Goal: Task Accomplishment & Management: Complete application form

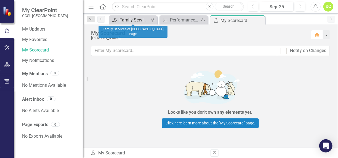
click at [138, 19] on div "Family Services of [GEOGRAPHIC_DATA] Page" at bounding box center [135, 20] width 30 height 7
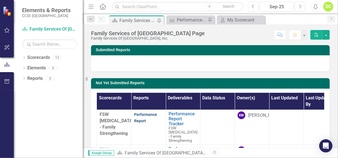
click at [147, 115] on link "Performance Report" at bounding box center [145, 118] width 23 height 11
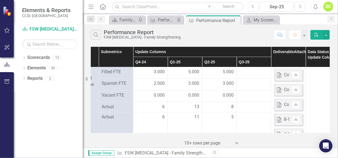
scroll to position [0, 62]
click at [245, 72] on div at bounding box center [253, 72] width 29 height 7
click at [246, 72] on div at bounding box center [253, 72] width 29 height 7
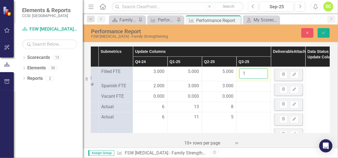
click at [262, 71] on input "1" at bounding box center [253, 74] width 29 height 10
click at [262, 71] on input "2" at bounding box center [253, 74] width 29 height 10
click at [262, 71] on input "3" at bounding box center [253, 74] width 29 height 10
click at [262, 71] on input "4" at bounding box center [253, 74] width 29 height 10
type input "5"
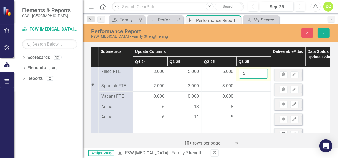
click at [262, 71] on input "5" at bounding box center [253, 74] width 29 height 10
click at [252, 88] on div at bounding box center [253, 86] width 29 height 7
click at [247, 87] on div at bounding box center [253, 86] width 29 height 7
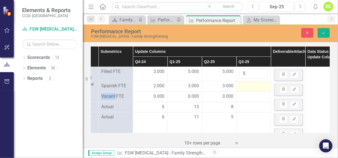
click at [247, 87] on div at bounding box center [253, 86] width 29 height 7
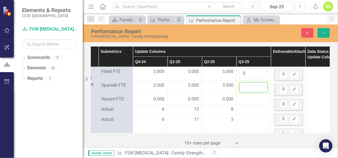
click at [247, 87] on input "number" at bounding box center [253, 88] width 29 height 10
click at [261, 84] on input "1" at bounding box center [253, 88] width 29 height 10
click at [261, 84] on input "2" at bounding box center [253, 88] width 29 height 10
type input "3"
click at [261, 84] on input "3" at bounding box center [253, 88] width 29 height 10
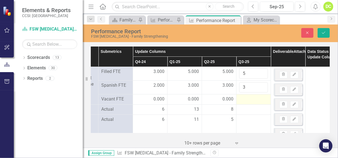
click at [255, 99] on div at bounding box center [253, 99] width 29 height 7
drag, startPoint x: 255, startPoint y: 99, endPoint x: 249, endPoint y: 100, distance: 6.2
click at [249, 100] on input "number" at bounding box center [253, 101] width 29 height 10
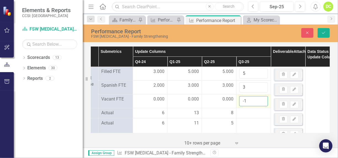
click at [263, 102] on input "-1" at bounding box center [253, 101] width 29 height 10
type input "0"
click at [262, 99] on input "0" at bounding box center [253, 101] width 29 height 10
click at [260, 108] on td at bounding box center [254, 113] width 35 height 10
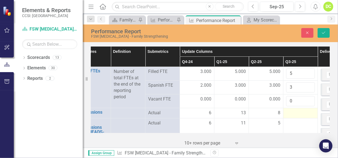
scroll to position [0, 18]
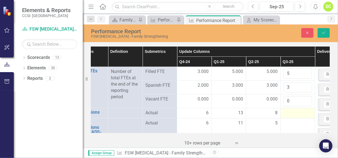
click at [290, 110] on div at bounding box center [297, 113] width 29 height 7
drag, startPoint x: 290, startPoint y: 110, endPoint x: 291, endPoint y: 114, distance: 4.0
click at [291, 114] on input "number" at bounding box center [297, 115] width 29 height 10
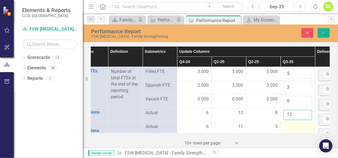
type input "12"
click at [294, 124] on div at bounding box center [297, 127] width 29 height 7
click at [291, 125] on div at bounding box center [297, 127] width 29 height 7
click at [291, 125] on input "number" at bounding box center [297, 129] width 29 height 10
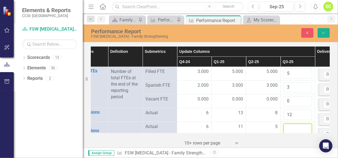
click at [291, 125] on input "number" at bounding box center [297, 129] width 29 height 10
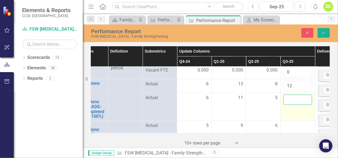
scroll to position [29, 0]
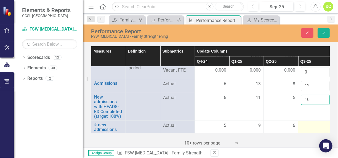
type input "10"
click at [309, 123] on div at bounding box center [315, 126] width 29 height 7
click at [308, 123] on input "number" at bounding box center [315, 128] width 29 height 10
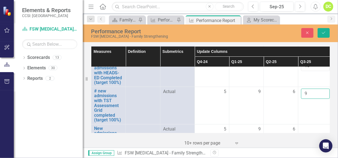
scroll to position [63, 76]
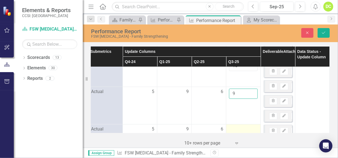
type input "9"
click at [236, 126] on div at bounding box center [243, 129] width 29 height 7
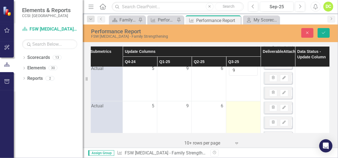
scroll to position [86, 76]
click at [234, 107] on div at bounding box center [243, 106] width 29 height 7
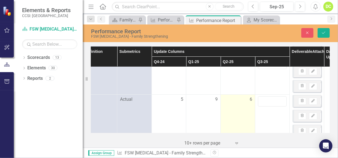
scroll to position [92, 43]
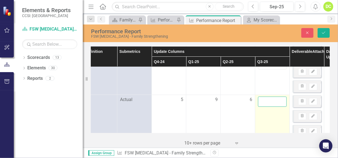
click at [267, 97] on input "number" at bounding box center [272, 102] width 29 height 10
click at [281, 98] on input "1" at bounding box center [272, 102] width 29 height 10
click at [281, 98] on input "2" at bounding box center [272, 102] width 29 height 10
click at [281, 98] on input "3" at bounding box center [272, 102] width 29 height 10
click at [281, 98] on input "4" at bounding box center [272, 102] width 29 height 10
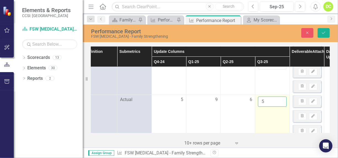
click at [281, 98] on input "5" at bounding box center [272, 102] width 29 height 10
click at [281, 98] on input "6" at bounding box center [272, 102] width 29 height 10
click at [281, 98] on input "7" at bounding box center [272, 102] width 29 height 10
click at [281, 98] on input "8" at bounding box center [272, 102] width 29 height 10
type input "9"
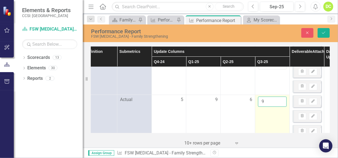
click at [281, 98] on input "9" at bounding box center [272, 102] width 29 height 10
click at [265, 119] on td "9" at bounding box center [272, 116] width 35 height 43
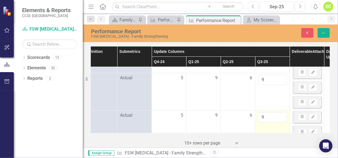
scroll to position [77, 43]
click at [266, 116] on input "9" at bounding box center [272, 117] width 29 height 10
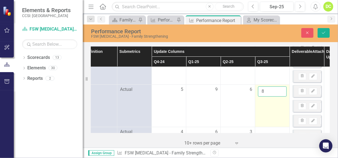
scroll to position [103, 43]
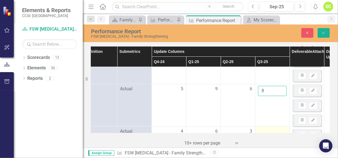
type input "8"
click at [264, 129] on div at bounding box center [272, 132] width 29 height 7
click at [264, 129] on input "number" at bounding box center [272, 134] width 29 height 10
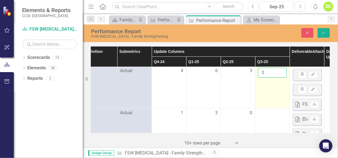
scroll to position [165, 43]
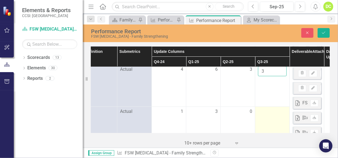
type input "3"
click at [268, 109] on div at bounding box center [272, 112] width 29 height 7
click at [265, 109] on div at bounding box center [272, 112] width 29 height 7
click at [265, 109] on input "number" at bounding box center [272, 114] width 29 height 10
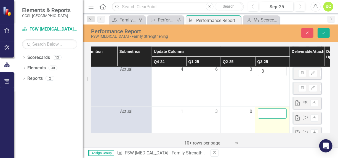
click at [265, 109] on input "number" at bounding box center [272, 114] width 29 height 10
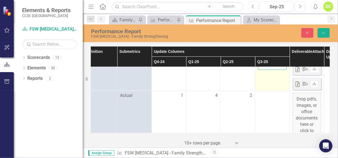
scroll to position [216, 43]
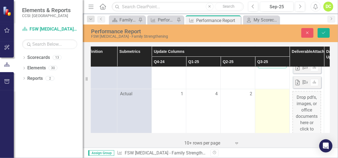
type input "1"
click at [270, 91] on td at bounding box center [272, 112] width 35 height 47
click at [270, 91] on input "number" at bounding box center [272, 96] width 29 height 10
type input "3"
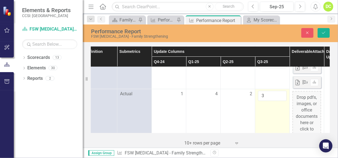
click at [270, 103] on td "3" at bounding box center [272, 112] width 35 height 47
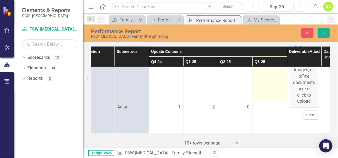
scroll to position [250, 48]
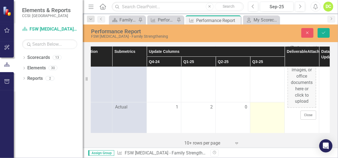
click at [272, 105] on td at bounding box center [267, 124] width 35 height 43
click at [264, 104] on div at bounding box center [267, 107] width 29 height 7
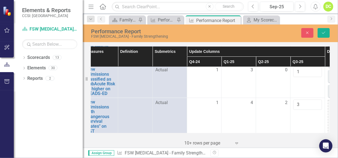
scroll to position [207, 0]
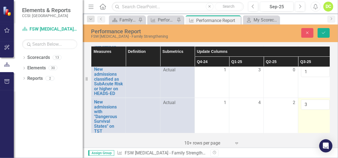
click at [309, 117] on td "3" at bounding box center [315, 121] width 35 height 47
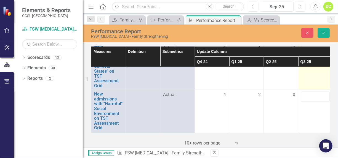
scroll to position [263, 0]
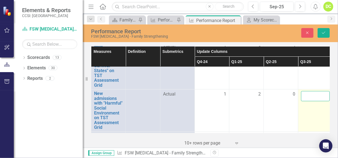
click at [309, 91] on input "number" at bounding box center [315, 96] width 29 height 10
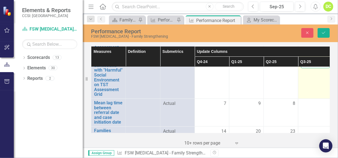
scroll to position [296, 0]
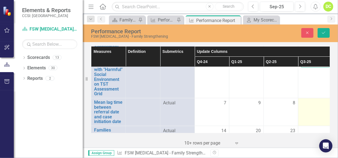
type input "1"
click at [308, 100] on div at bounding box center [315, 103] width 29 height 7
drag, startPoint x: 308, startPoint y: 99, endPoint x: 312, endPoint y: 100, distance: 4.6
click at [312, 100] on input "number" at bounding box center [315, 105] width 29 height 10
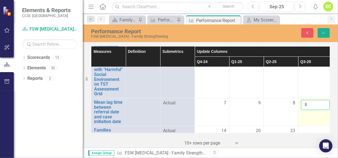
type input "8"
click at [309, 117] on td "8" at bounding box center [315, 113] width 35 height 28
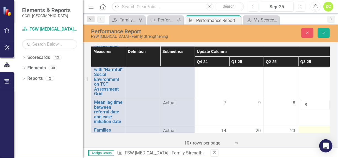
click at [308, 128] on div at bounding box center [315, 131] width 29 height 7
click at [308, 126] on td at bounding box center [315, 132] width 35 height 13
drag, startPoint x: 308, startPoint y: 120, endPoint x: 308, endPoint y: 124, distance: 4.5
click at [308, 128] on input "number" at bounding box center [315, 133] width 29 height 10
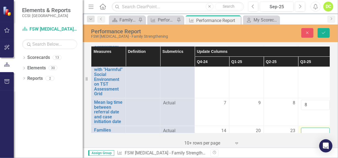
click at [308, 128] on input "number" at bounding box center [315, 133] width 29 height 10
type input "22"
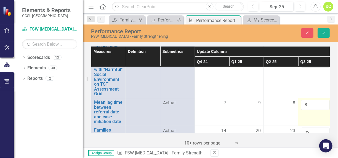
click at [311, 108] on td "8" at bounding box center [315, 113] width 35 height 28
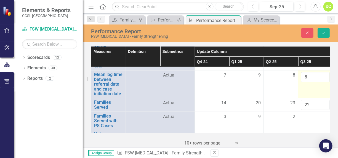
scroll to position [330, 0]
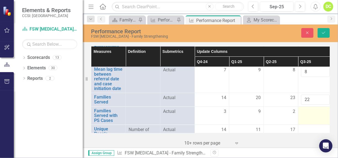
click at [306, 109] on div at bounding box center [315, 112] width 29 height 7
click at [305, 109] on input "number" at bounding box center [315, 114] width 29 height 10
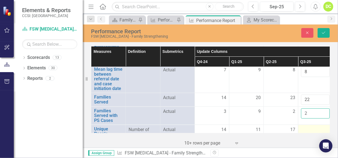
type input "2"
click at [314, 127] on div at bounding box center [315, 130] width 29 height 7
click at [314, 127] on input "number" at bounding box center [315, 132] width 29 height 10
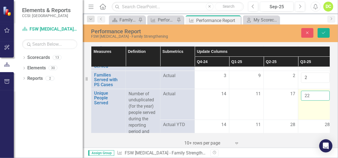
scroll to position [367, 0]
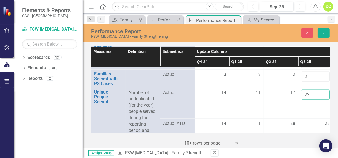
type input "22"
click at [310, 121] on div "28" at bounding box center [315, 124] width 29 height 6
click at [325, 121] on span "28" at bounding box center [327, 124] width 5 height 6
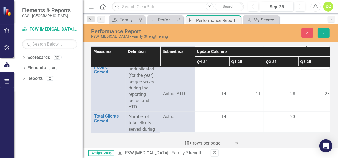
scroll to position [394, 0]
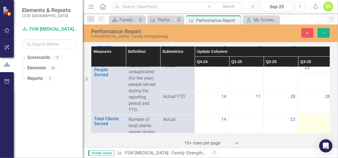
click at [317, 115] on td at bounding box center [315, 125] width 35 height 21
drag, startPoint x: 317, startPoint y: 108, endPoint x: 312, endPoint y: 113, distance: 6.9
click at [312, 117] on input "number" at bounding box center [315, 122] width 29 height 10
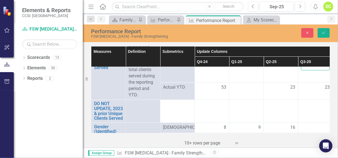
scroll to position [450, 0]
type input "22"
click at [309, 124] on div at bounding box center [315, 127] width 29 height 7
drag, startPoint x: 309, startPoint y: 119, endPoint x: 322, endPoint y: 119, distance: 12.7
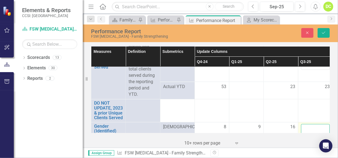
click at [322, 124] on input "number" at bounding box center [315, 129] width 29 height 10
click at [323, 124] on input "-1" at bounding box center [315, 129] width 29 height 10
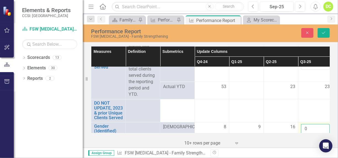
click at [324, 124] on input "0" at bounding box center [315, 129] width 29 height 10
click at [324, 124] on input "1" at bounding box center [315, 129] width 29 height 10
click at [324, 124] on input "2" at bounding box center [315, 129] width 29 height 10
click at [324, 124] on input "3" at bounding box center [315, 129] width 29 height 10
click at [324, 124] on input "4" at bounding box center [315, 129] width 29 height 10
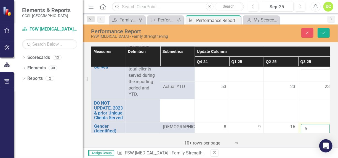
click at [324, 124] on input "5" at bounding box center [315, 129] width 29 height 10
click at [324, 124] on input "6" at bounding box center [315, 129] width 29 height 10
click at [324, 124] on input "7" at bounding box center [315, 129] width 29 height 10
click at [324, 124] on input "8" at bounding box center [315, 129] width 29 height 10
click at [324, 124] on input "9" at bounding box center [315, 129] width 29 height 10
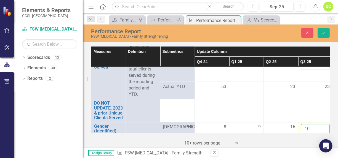
click at [324, 124] on input "10" at bounding box center [315, 129] width 29 height 10
click at [324, 124] on input "11" at bounding box center [315, 129] width 29 height 10
click at [324, 124] on input "12" at bounding box center [315, 129] width 29 height 10
click at [324, 124] on input "13" at bounding box center [315, 129] width 29 height 10
click at [324, 124] on input "14" at bounding box center [315, 129] width 29 height 10
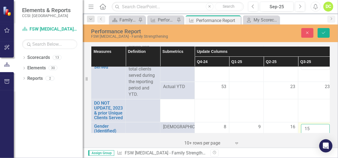
click at [324, 124] on input "15" at bounding box center [315, 129] width 29 height 10
type input "16"
click at [324, 124] on input "16" at bounding box center [315, 129] width 29 height 10
click at [308, 105] on td at bounding box center [315, 111] width 35 height 23
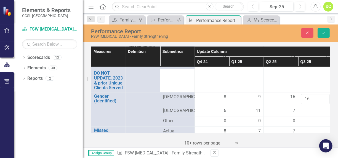
scroll to position [484, 0]
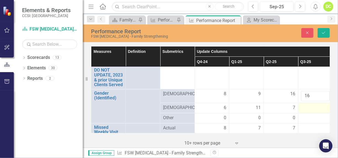
click at [311, 105] on div at bounding box center [315, 108] width 29 height 7
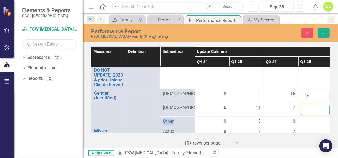
drag, startPoint x: 311, startPoint y: 99, endPoint x: 318, endPoint y: 102, distance: 7.5
click at [318, 105] on input "number" at bounding box center [315, 110] width 29 height 10
click at [325, 105] on input "1" at bounding box center [315, 110] width 29 height 10
click at [325, 105] on input "2" at bounding box center [315, 110] width 29 height 10
click at [325, 105] on input "3" at bounding box center [315, 110] width 29 height 10
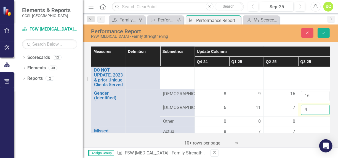
click at [325, 105] on input "4" at bounding box center [315, 110] width 29 height 10
click at [325, 105] on input "5" at bounding box center [315, 110] width 29 height 10
type input "6"
click at [325, 105] on input "6" at bounding box center [315, 110] width 29 height 10
click at [313, 119] on div at bounding box center [315, 122] width 29 height 7
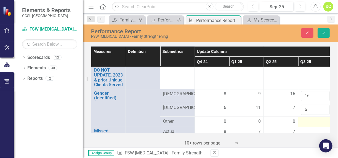
click at [313, 119] on div at bounding box center [315, 122] width 29 height 7
drag, startPoint x: 313, startPoint y: 114, endPoint x: 325, endPoint y: 113, distance: 11.6
click at [325, 119] on input "1" at bounding box center [315, 124] width 29 height 10
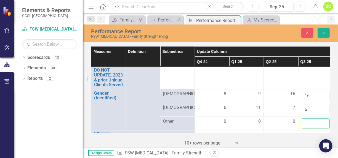
scroll to position [484, 4]
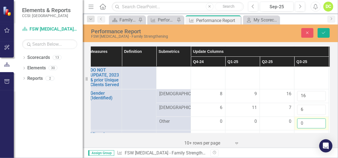
type input "0"
click at [320, 119] on input "0" at bounding box center [311, 124] width 29 height 10
click at [311, 131] on td at bounding box center [312, 137] width 35 height 13
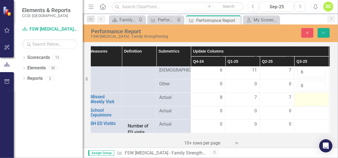
scroll to position [521, 0]
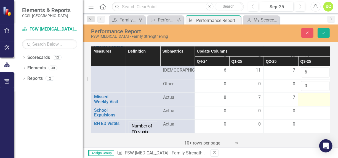
click at [313, 95] on div at bounding box center [315, 98] width 29 height 7
drag, startPoint x: 313, startPoint y: 87, endPoint x: 313, endPoint y: 91, distance: 3.9
click at [313, 95] on input "number" at bounding box center [315, 100] width 29 height 10
click at [324, 95] on input "1" at bounding box center [315, 100] width 29 height 10
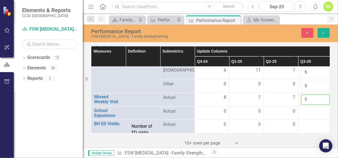
type input "0"
click at [324, 95] on input "0" at bounding box center [315, 100] width 29 height 10
click at [312, 109] on div at bounding box center [315, 112] width 29 height 7
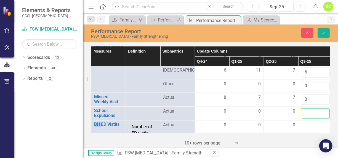
click at [312, 109] on input "number" at bounding box center [315, 114] width 29 height 10
type input "0"
click at [309, 121] on td at bounding box center [315, 143] width 35 height 45
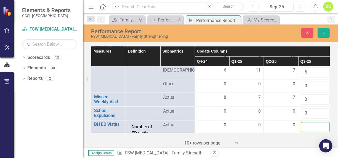
drag, startPoint x: 309, startPoint y: 120, endPoint x: 313, endPoint y: 116, distance: 5.7
click at [313, 123] on input "number" at bounding box center [315, 128] width 29 height 10
click at [324, 123] on input "1" at bounding box center [315, 128] width 29 height 10
click at [324, 123] on input "2" at bounding box center [315, 128] width 29 height 10
click at [324, 123] on input "1" at bounding box center [315, 128] width 29 height 10
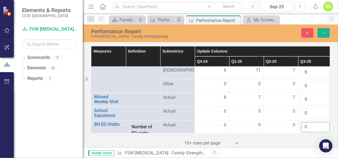
type input "0"
click at [324, 123] on input "0" at bounding box center [315, 128] width 29 height 10
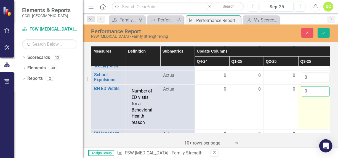
scroll to position [558, 0]
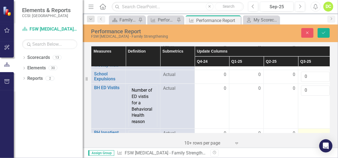
click at [307, 131] on div at bounding box center [315, 134] width 29 height 7
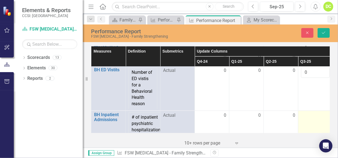
scroll to position [579, 0]
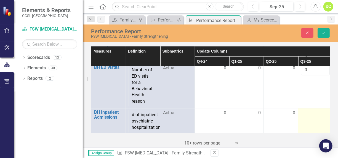
click at [310, 110] on div at bounding box center [315, 113] width 29 height 7
click at [310, 110] on input "number" at bounding box center [315, 115] width 29 height 10
click at [325, 110] on input "-1" at bounding box center [315, 115] width 29 height 10
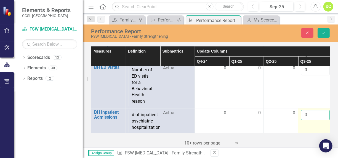
type input "0"
click at [325, 110] on input "0" at bounding box center [315, 115] width 29 height 10
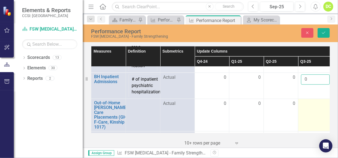
scroll to position [614, 0]
click at [309, 101] on div at bounding box center [315, 104] width 29 height 7
click at [309, 101] on input "number" at bounding box center [315, 106] width 29 height 10
click at [325, 101] on input "-1" at bounding box center [315, 106] width 29 height 10
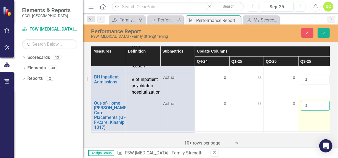
type input "0"
click at [324, 101] on input "0" at bounding box center [315, 106] width 29 height 10
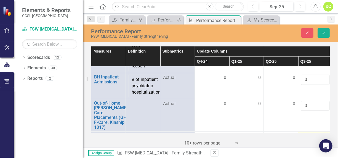
click at [307, 132] on td at bounding box center [315, 137] width 35 height 10
click at [307, 134] on div at bounding box center [315, 137] width 29 height 7
click at [307, 134] on input "number" at bounding box center [315, 139] width 29 height 10
type input "7"
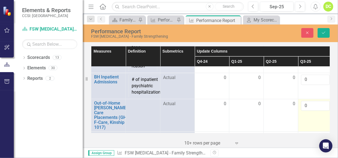
click at [310, 114] on td "0" at bounding box center [315, 115] width 35 height 33
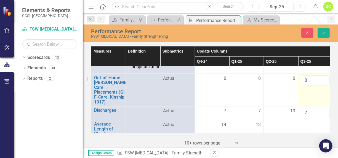
scroll to position [640, 0]
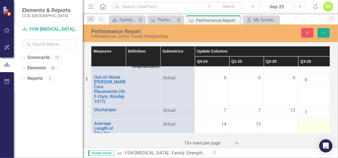
click at [306, 121] on div at bounding box center [315, 124] width 29 height 7
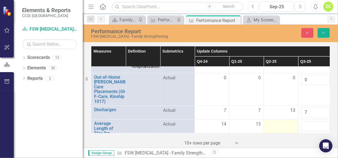
drag, startPoint x: 306, startPoint y: 111, endPoint x: 285, endPoint y: 113, distance: 21.6
click at [285, 121] on div at bounding box center [281, 124] width 29 height 7
click at [311, 121] on input "number" at bounding box center [315, 126] width 29 height 10
type input "12"
click at [279, 121] on div at bounding box center [281, 124] width 29 height 7
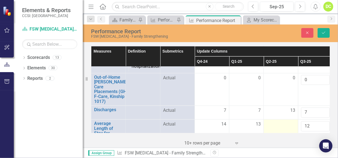
click at [279, 121] on div at bounding box center [281, 124] width 29 height 7
click at [290, 121] on input "1" at bounding box center [281, 126] width 29 height 10
click at [290, 121] on input "2" at bounding box center [281, 126] width 29 height 10
click at [290, 121] on input "3" at bounding box center [281, 126] width 29 height 10
click at [290, 121] on input "4" at bounding box center [281, 126] width 29 height 10
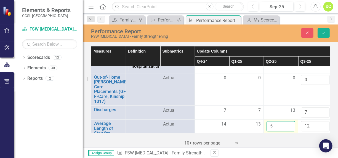
click at [290, 121] on input "5" at bounding box center [281, 126] width 29 height 10
click at [290, 121] on input "6" at bounding box center [281, 126] width 29 height 10
click at [290, 121] on input "7" at bounding box center [281, 126] width 29 height 10
click at [290, 121] on input "8" at bounding box center [281, 126] width 29 height 10
click at [290, 121] on input "9" at bounding box center [281, 126] width 29 height 10
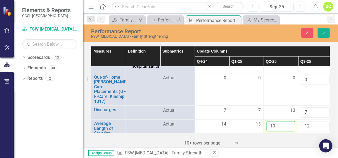
click at [290, 121] on input "10" at bounding box center [281, 126] width 29 height 10
click at [290, 121] on input "11" at bounding box center [281, 126] width 29 height 10
click at [290, 121] on input "12" at bounding box center [281, 126] width 29 height 10
type input "13"
click at [290, 121] on input "13" at bounding box center [281, 126] width 29 height 10
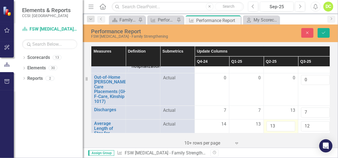
click at [286, 124] on td "13" at bounding box center [281, 131] width 35 height 23
click at [314, 120] on td "12" at bounding box center [315, 131] width 35 height 23
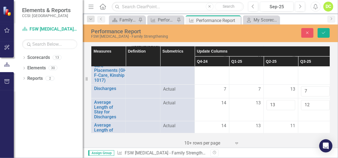
scroll to position [663, 0]
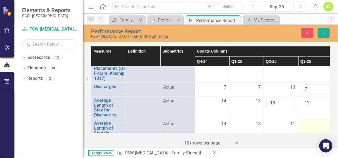
click at [311, 121] on div at bounding box center [315, 124] width 29 height 7
click at [309, 121] on input "number" at bounding box center [315, 126] width 29 height 10
type input "12"
click at [308, 144] on div at bounding box center [315, 147] width 29 height 7
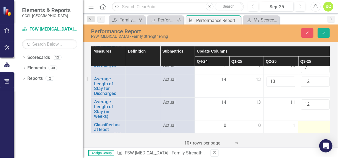
scroll to position [686, 0]
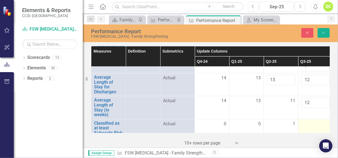
click at [305, 119] on td at bounding box center [315, 133] width 35 height 28
click at [305, 121] on input "number" at bounding box center [315, 126] width 29 height 10
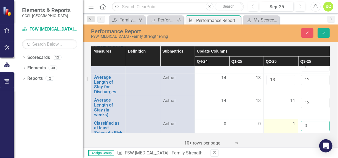
type input "0"
click at [288, 119] on td "1" at bounding box center [281, 133] width 35 height 28
click at [307, 119] on td "0" at bounding box center [315, 133] width 35 height 28
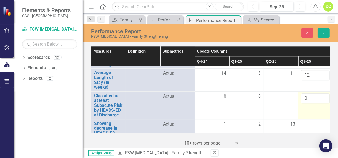
scroll to position [714, 0]
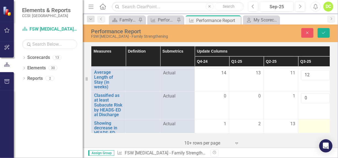
click at [306, 121] on div at bounding box center [315, 124] width 29 height 7
click at [306, 121] on input "number" at bounding box center [315, 126] width 29 height 10
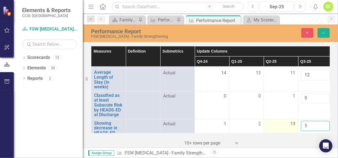
type input "5"
click at [291, 119] on td "13" at bounding box center [281, 130] width 35 height 23
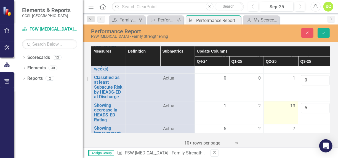
scroll to position [732, 0]
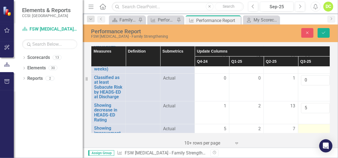
click at [309, 126] on div at bounding box center [315, 129] width 29 height 7
drag, startPoint x: 309, startPoint y: 112, endPoint x: 307, endPoint y: 110, distance: 3.1
click at [307, 126] on input "number" at bounding box center [315, 131] width 29 height 10
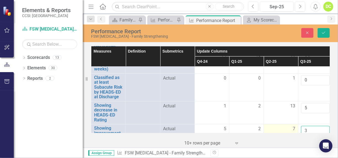
type input "3"
click at [289, 124] on td "7" at bounding box center [281, 143] width 35 height 38
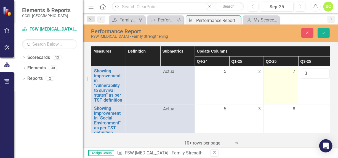
scroll to position [790, 0]
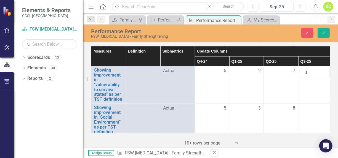
click at [309, 138] on div at bounding box center [315, 141] width 29 height 7
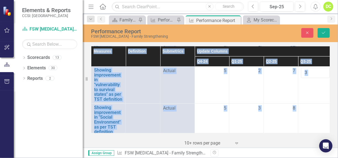
click at [309, 138] on div at bounding box center [315, 141] width 29 height 7
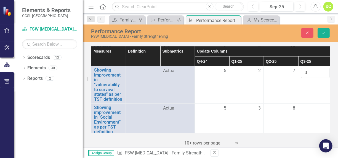
click at [311, 138] on input "text" at bounding box center [315, 143] width 29 height 10
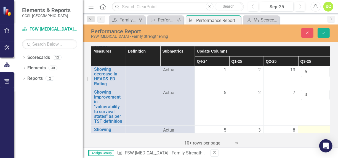
scroll to position [766, 0]
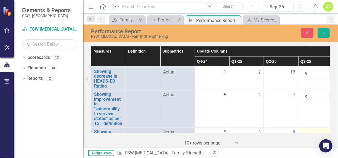
type input "YES"
click at [306, 130] on div at bounding box center [315, 133] width 29 height 7
drag, startPoint x: 306, startPoint y: 115, endPoint x: 311, endPoint y: 115, distance: 4.7
click at [311, 130] on input "number" at bounding box center [315, 135] width 29 height 10
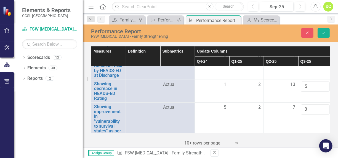
scroll to position [751, 0]
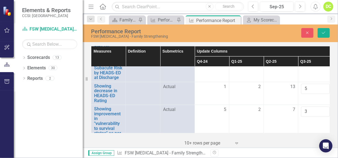
type input "3"
click at [335, 102] on div "Measures Definition Submetrics Update Columns Deliverable Attachments Data Stat…" at bounding box center [210, 96] width 255 height 103
click at [325, 33] on icon "Save" at bounding box center [323, 33] width 5 height 4
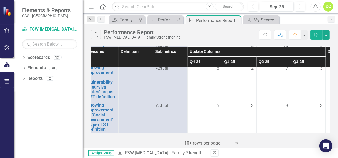
scroll to position [768, 0]
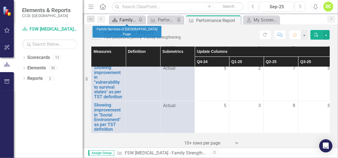
click at [128, 23] on div "Family Services of [GEOGRAPHIC_DATA] Page" at bounding box center [128, 20] width 17 height 7
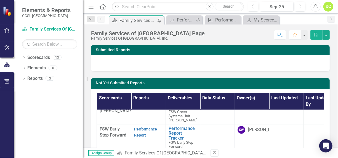
scroll to position [111, 0]
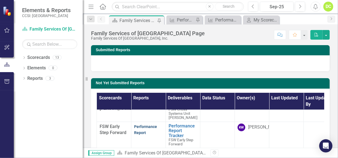
click at [146, 125] on link "Performance Report" at bounding box center [145, 130] width 23 height 11
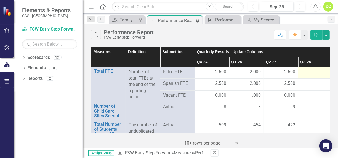
click at [305, 76] on td at bounding box center [315, 73] width 35 height 12
click at [305, 74] on div at bounding box center [315, 72] width 29 height 7
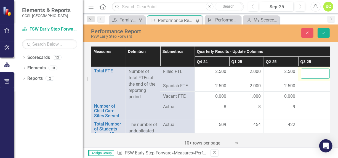
click at [305, 74] on input "number" at bounding box center [315, 74] width 29 height 10
type input "2.5"
click at [306, 85] on div at bounding box center [315, 86] width 29 height 7
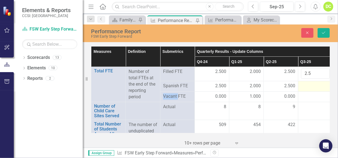
click at [306, 85] on div at bounding box center [315, 86] width 29 height 7
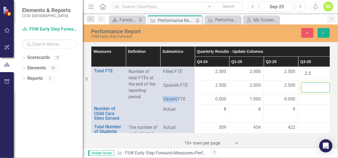
click at [312, 91] on input "number" at bounding box center [315, 88] width 29 height 10
type input "2.5"
click at [309, 100] on div at bounding box center [315, 99] width 29 height 7
click at [309, 97] on div at bounding box center [315, 99] width 29 height 7
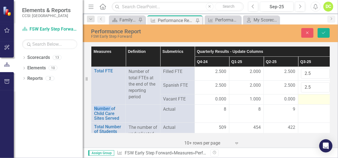
click at [309, 97] on div at bounding box center [315, 99] width 29 height 7
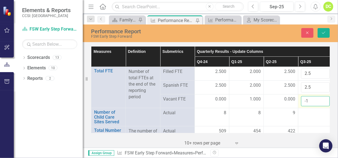
drag, startPoint x: 309, startPoint y: 97, endPoint x: 324, endPoint y: 102, distance: 15.5
click at [324, 102] on input "-1" at bounding box center [315, 101] width 29 height 10
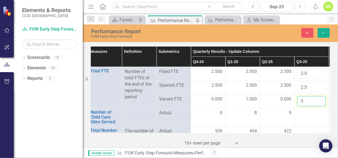
type input "0"
click at [320, 99] on input "0" at bounding box center [311, 101] width 29 height 10
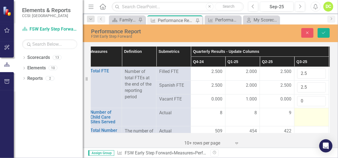
click at [311, 116] on td at bounding box center [312, 117] width 35 height 18
click at [306, 112] on div at bounding box center [311, 113] width 29 height 7
click at [306, 112] on input "number" at bounding box center [311, 115] width 29 height 10
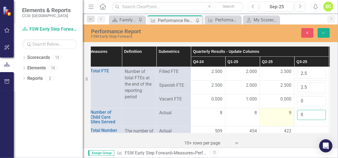
type input "8"
click at [277, 117] on td "9" at bounding box center [277, 117] width 35 height 18
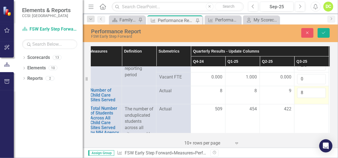
scroll to position [22, 4]
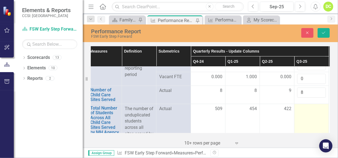
click at [305, 110] on div at bounding box center [311, 109] width 29 height 7
click at [305, 110] on input "number" at bounding box center [311, 111] width 29 height 10
click at [315, 110] on input "64" at bounding box center [311, 111] width 29 height 10
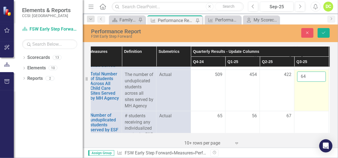
scroll to position [57, 4]
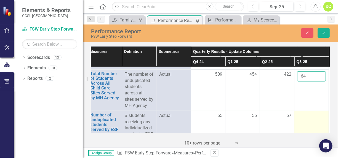
type input "64"
click at [311, 115] on div at bounding box center [311, 116] width 29 height 7
click at [311, 115] on input "number" at bounding box center [311, 118] width 29 height 10
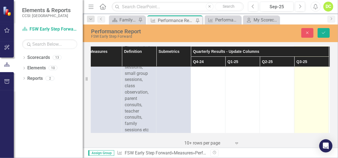
scroll to position [190, 4]
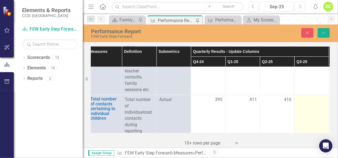
type input "46"
click at [300, 101] on div at bounding box center [311, 100] width 29 height 7
drag, startPoint x: 300, startPoint y: 101, endPoint x: 309, endPoint y: 101, distance: 8.3
click at [309, 101] on input "number" at bounding box center [311, 102] width 29 height 10
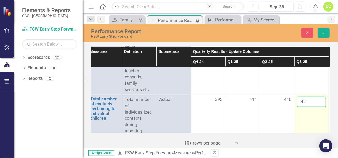
type input "46"
click at [302, 115] on td "46" at bounding box center [312, 160] width 35 height 130
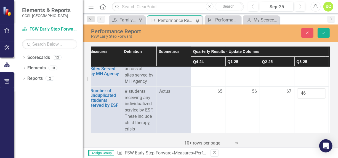
scroll to position [79, 4]
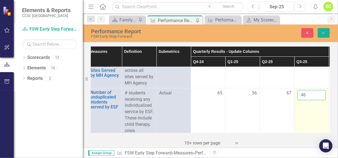
click at [306, 97] on input "46" at bounding box center [311, 95] width 29 height 10
type input "4"
type input "3"
click at [303, 113] on td "3" at bounding box center [312, 146] width 35 height 117
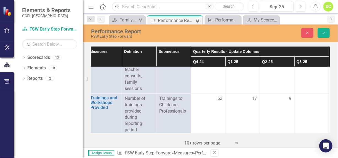
scroll to position [321, 4]
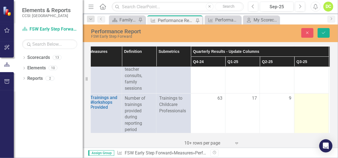
click at [305, 99] on div at bounding box center [311, 99] width 29 height 7
click at [305, 99] on input "number" at bounding box center [311, 101] width 29 height 10
type input "5"
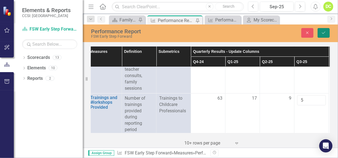
click at [324, 33] on icon "Save" at bounding box center [323, 33] width 5 height 4
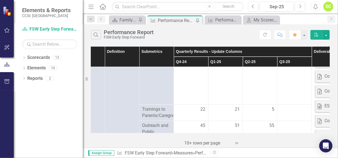
scroll to position [585, 21]
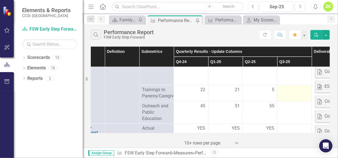
click at [290, 91] on div at bounding box center [294, 90] width 29 height 7
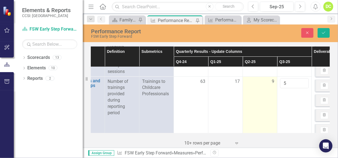
scroll to position [333, 21]
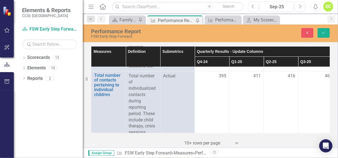
scroll to position [207, 0]
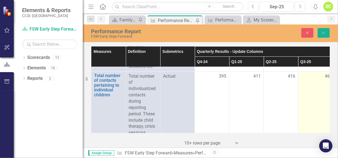
click at [304, 75] on div "46" at bounding box center [315, 76] width 29 height 6
click at [308, 90] on td "46" at bounding box center [315, 136] width 35 height 130
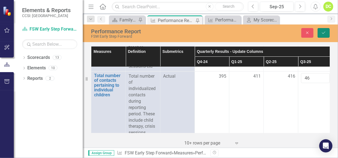
click at [322, 34] on icon "Save" at bounding box center [323, 33] width 5 height 4
